Goal: Navigation & Orientation: Understand site structure

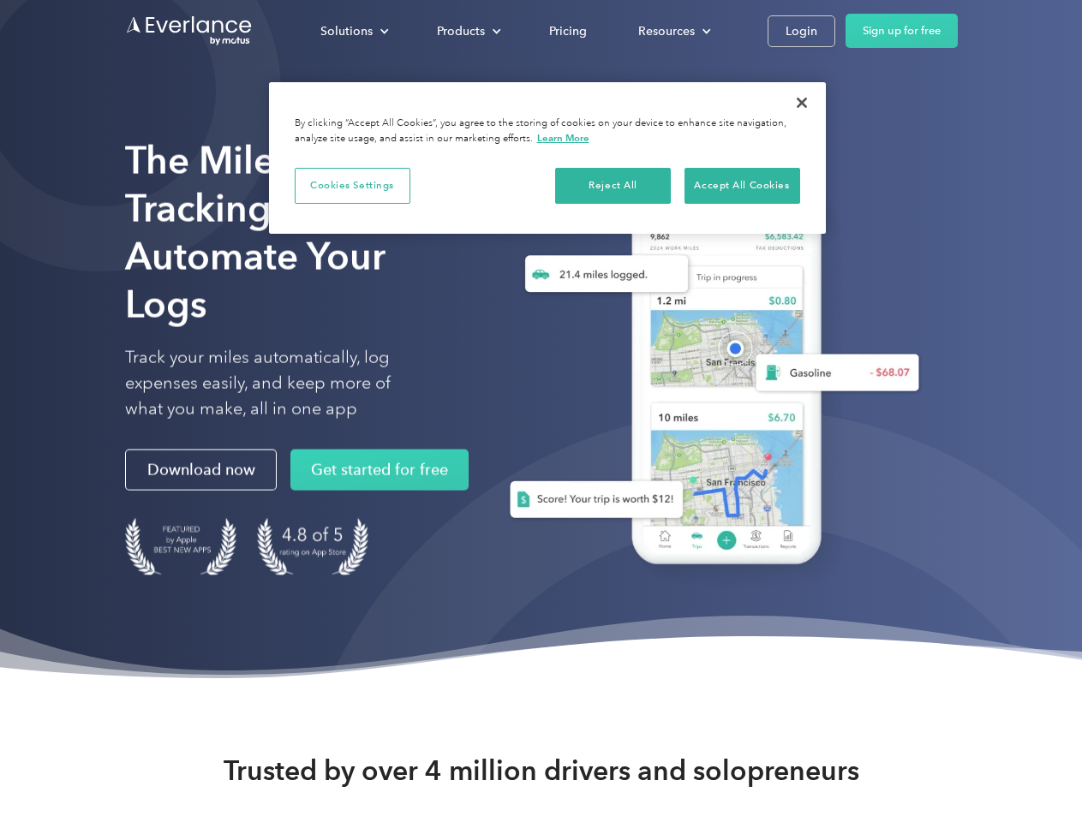
click at [354, 31] on div "Solutions" at bounding box center [346, 31] width 52 height 21
click at [467, 31] on div "Products" at bounding box center [461, 31] width 48 height 21
click at [672, 31] on div "Resources" at bounding box center [666, 31] width 57 height 21
click at [352, 185] on button "Cookies Settings" at bounding box center [353, 186] width 116 height 36
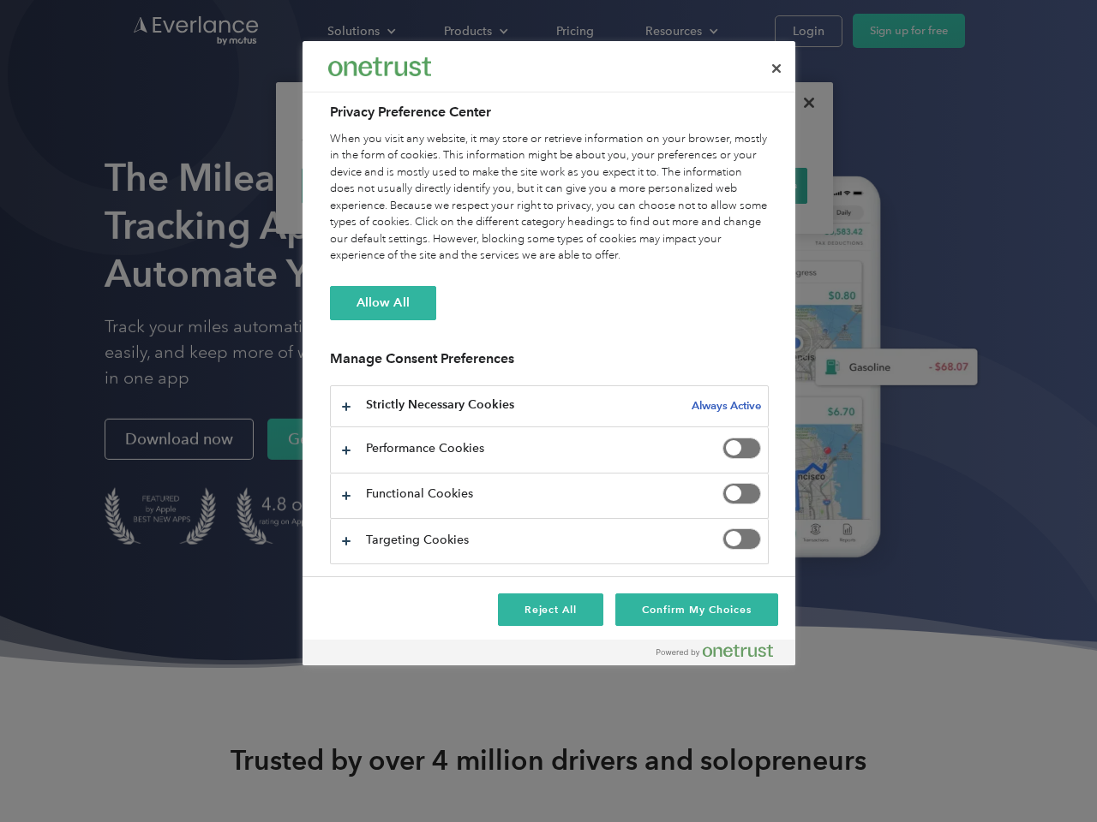
click at [613, 185] on div "When you visit any website, it may store or retrieve information on your browse…" at bounding box center [549, 198] width 439 height 134
click at [742, 185] on div "When you visit any website, it may store or retrieve information on your browse…" at bounding box center [549, 198] width 439 height 134
click at [802, 103] on div at bounding box center [548, 411] width 1097 height 822
